Goal: Task Accomplishment & Management: Manage account settings

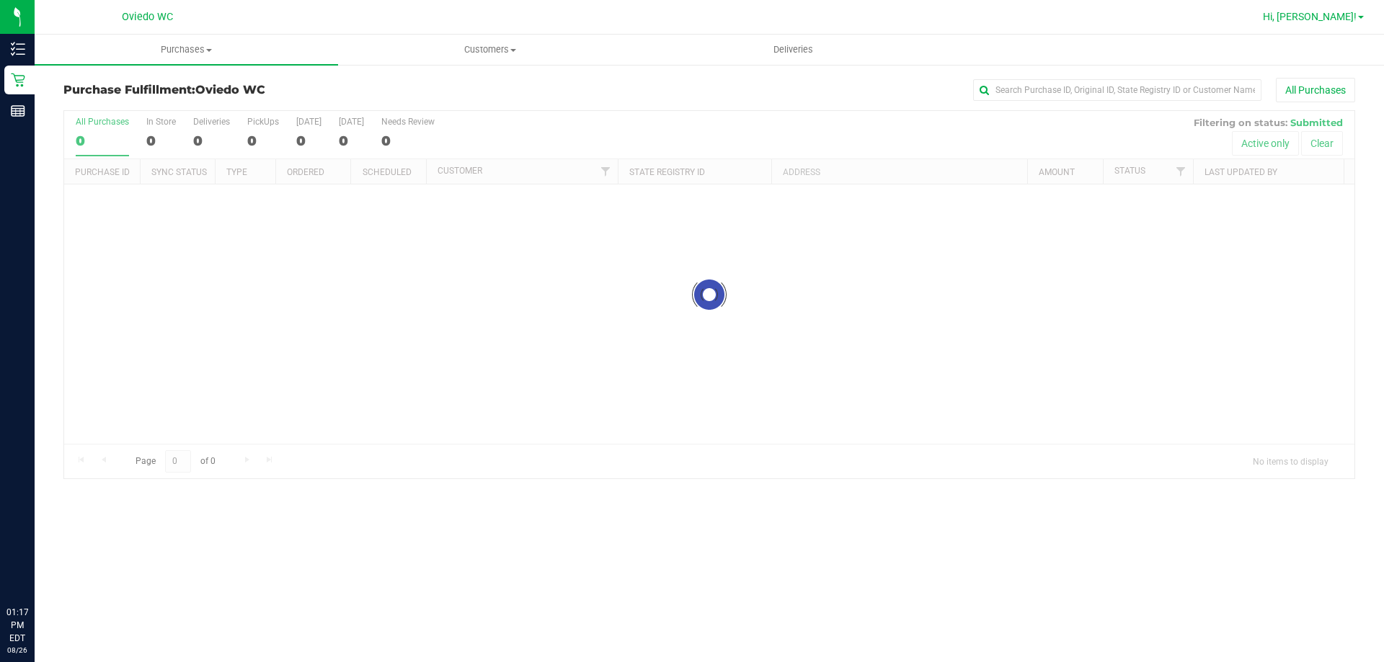
click at [1344, 19] on span "Hi, [PERSON_NAME]!" at bounding box center [1309, 17] width 94 height 12
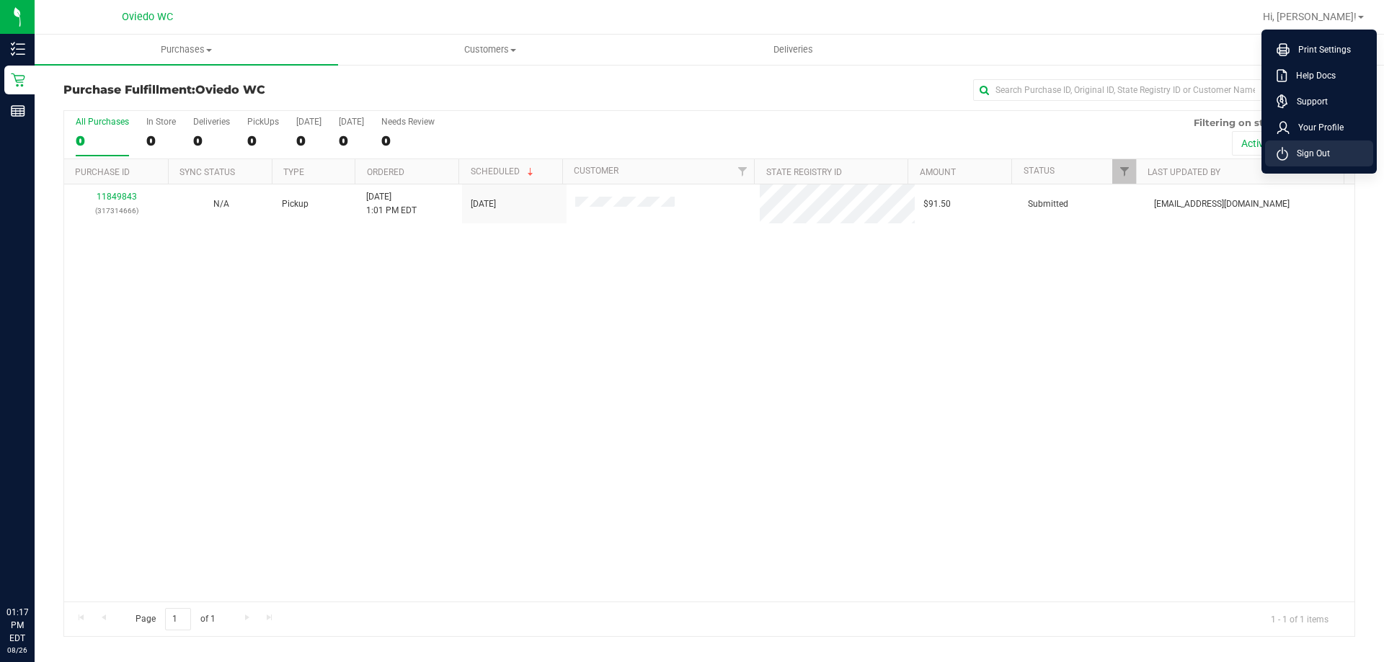
click at [1298, 152] on span "Sign Out" at bounding box center [1309, 153] width 42 height 14
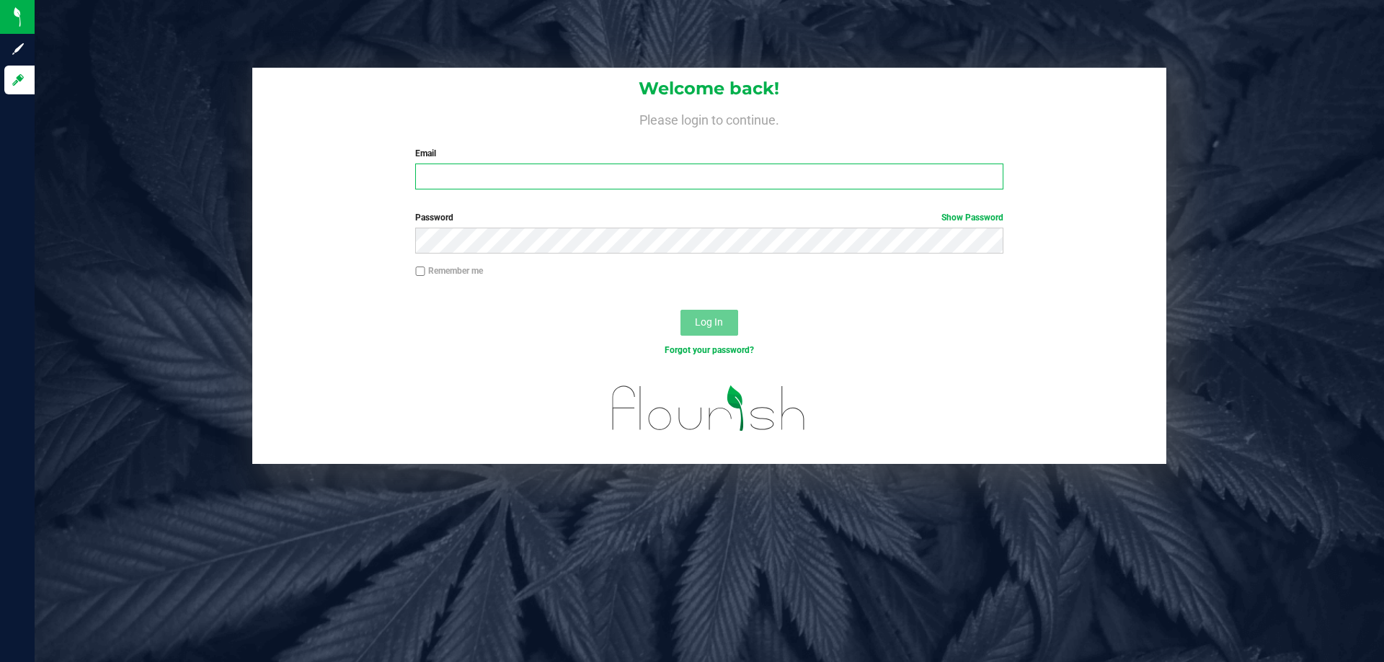
click at [489, 177] on input "Email" at bounding box center [708, 177] width 587 height 26
type input "[EMAIL_ADDRESS][DOMAIN_NAME]"
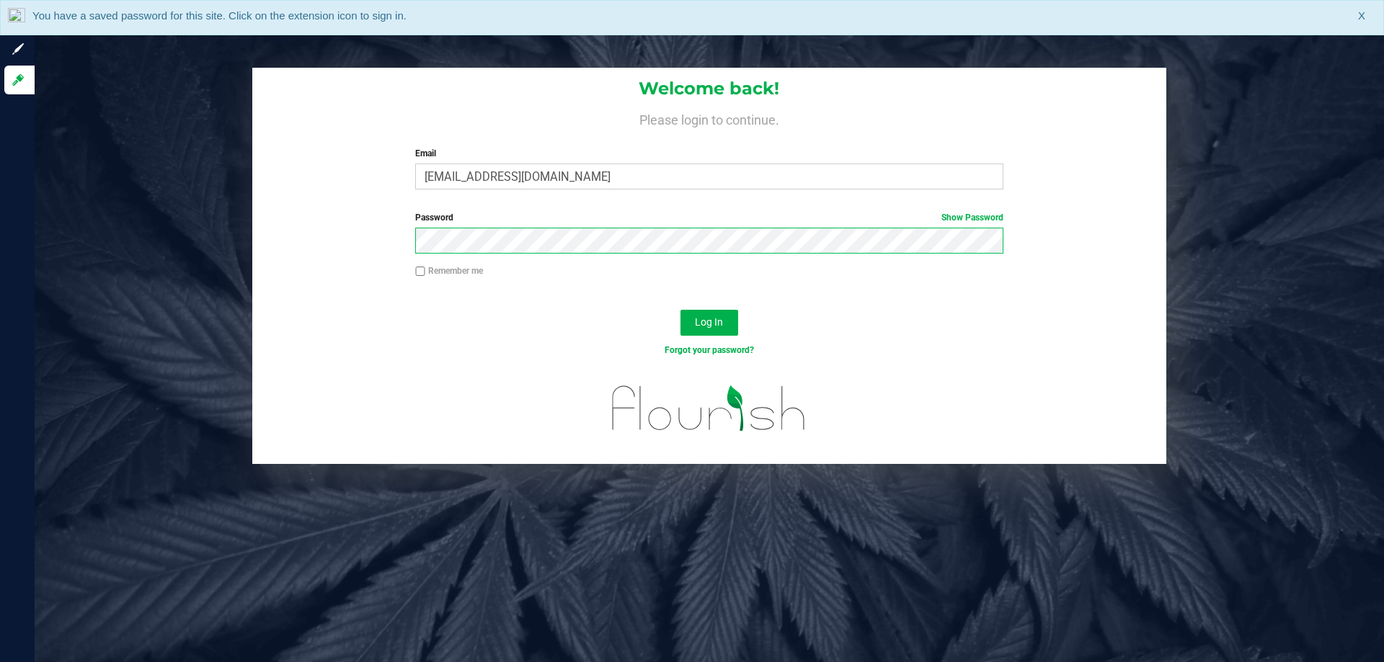
click at [680, 310] on button "Log In" at bounding box center [709, 323] width 58 height 26
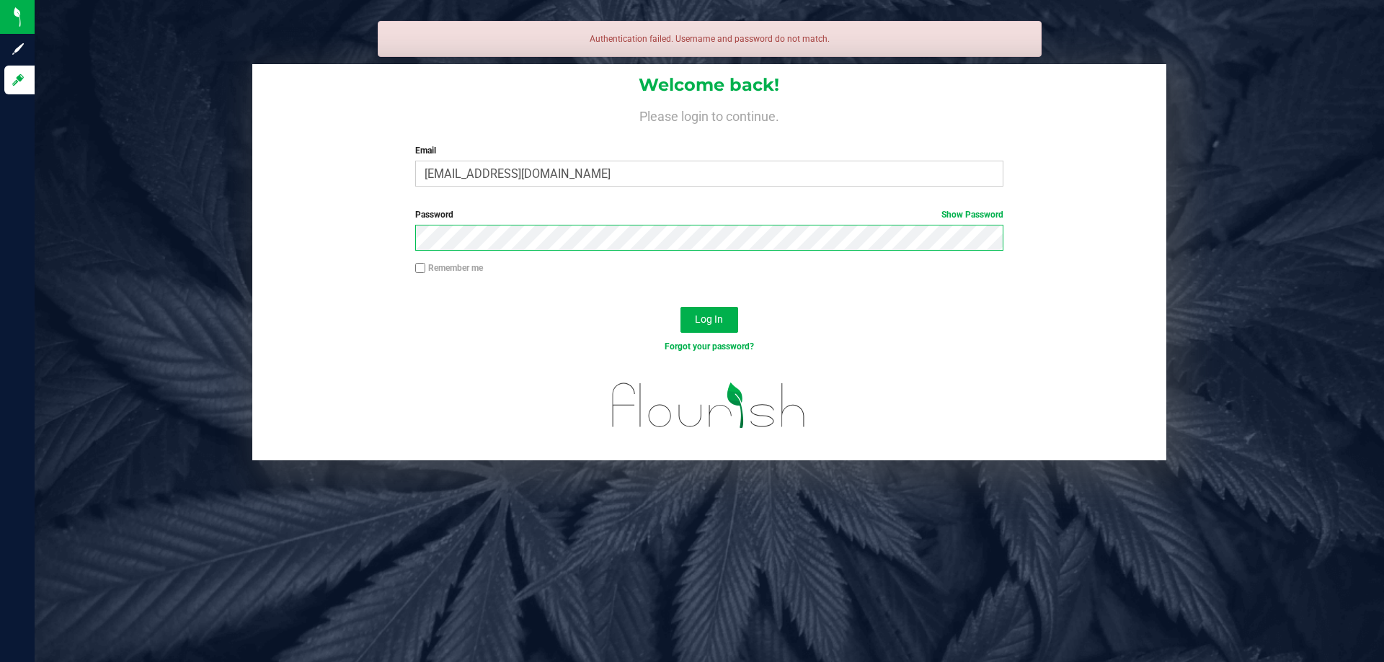
click at [680, 307] on button "Log In" at bounding box center [709, 320] width 58 height 26
